Goal: Task Accomplishment & Management: Use online tool/utility

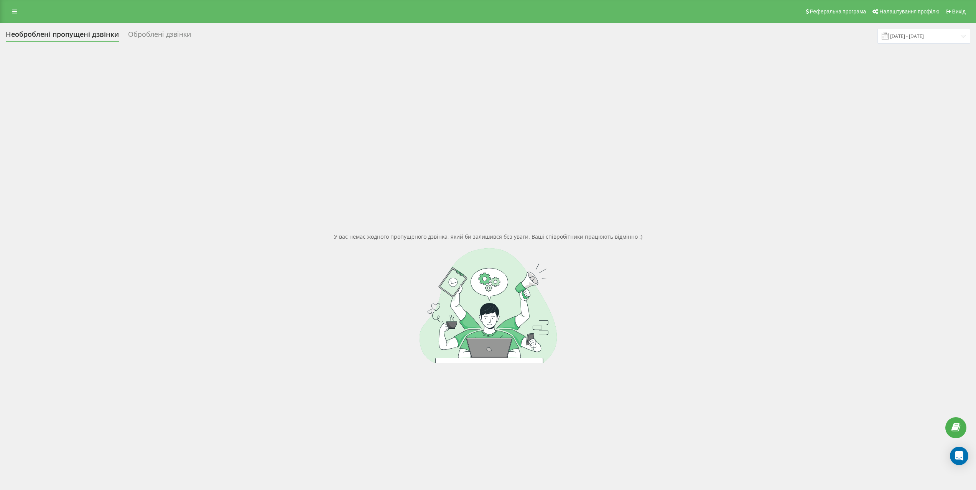
click at [159, 36] on div "Оброблені дзвінки" at bounding box center [159, 36] width 63 height 12
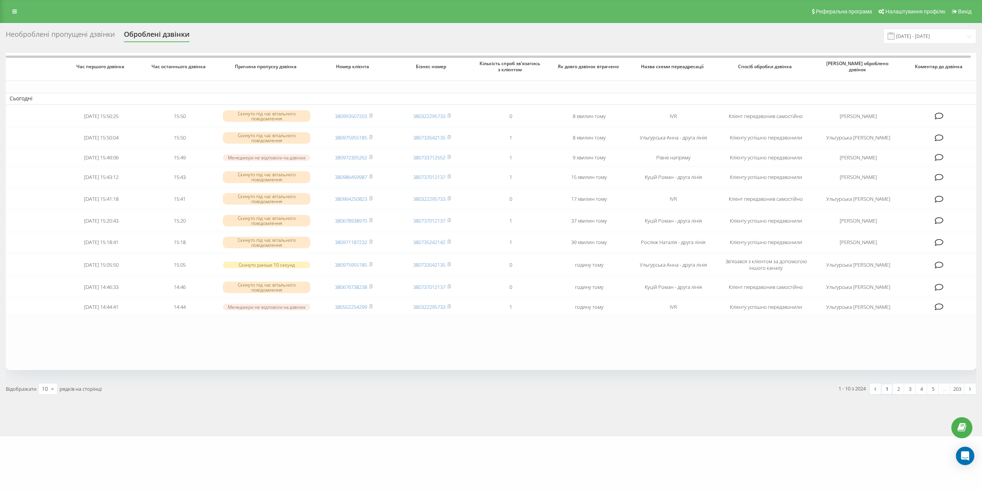
click at [73, 34] on div "Необроблені пропущені дзвінки" at bounding box center [60, 36] width 109 height 12
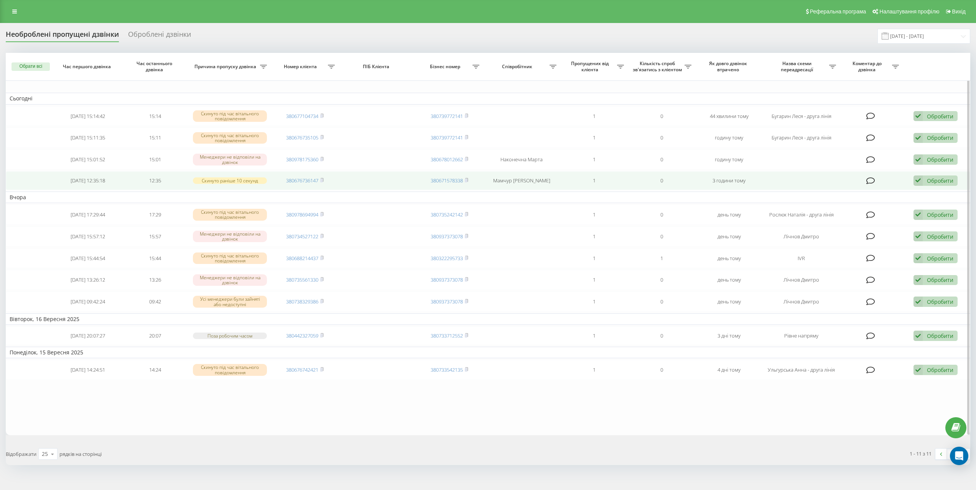
click at [937, 181] on div "Обробити" at bounding box center [940, 180] width 26 height 7
click at [911, 208] on span "Зв'язався з клієнтом за допомогою іншого каналу" at bounding box center [885, 206] width 131 height 7
